Goal: Task Accomplishment & Management: Use online tool/utility

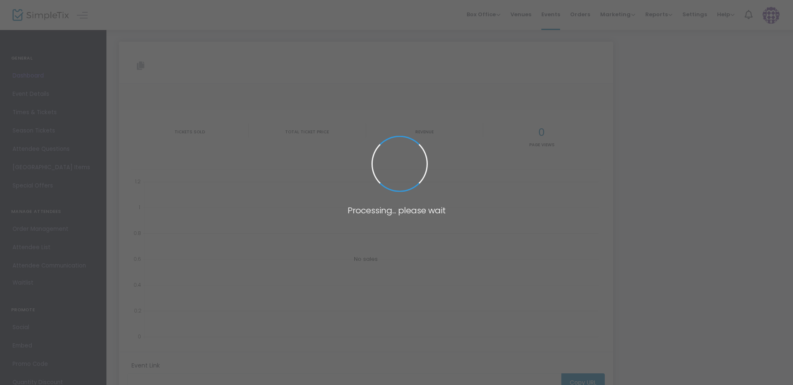
type input "[URL][DOMAIN_NAME]"
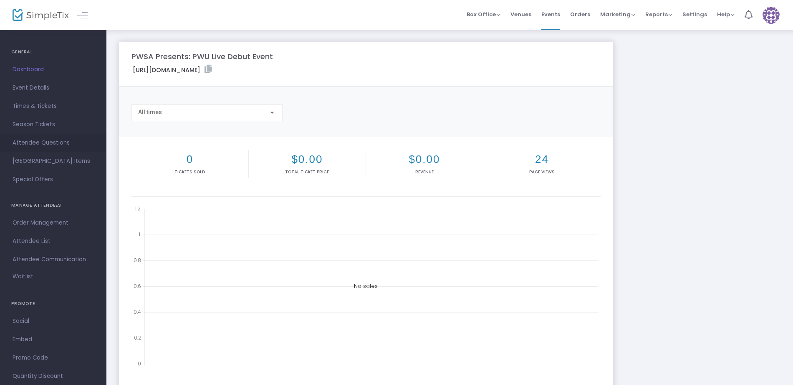
scroll to position [25, 0]
click at [29, 322] on span "Embed" at bounding box center [53, 321] width 81 height 11
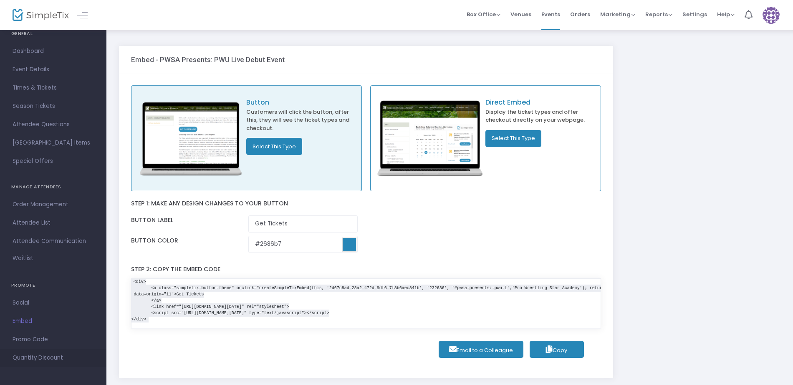
click at [59, 358] on span "Quantity Discount" at bounding box center [53, 358] width 81 height 11
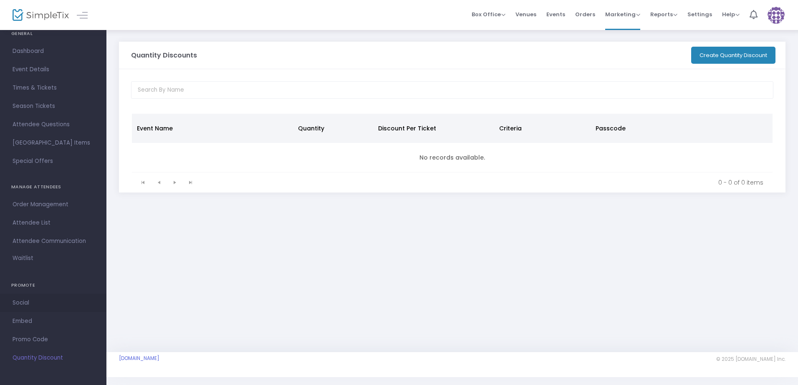
click at [30, 302] on span "Social" at bounding box center [53, 303] width 81 height 11
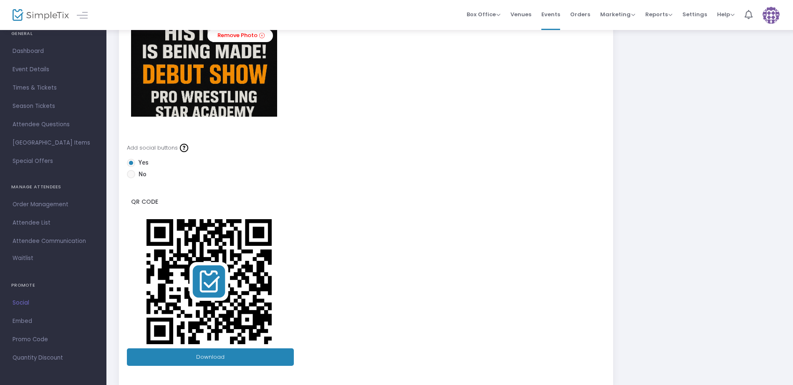
scroll to position [111, 0]
